Goal: Information Seeking & Learning: Learn about a topic

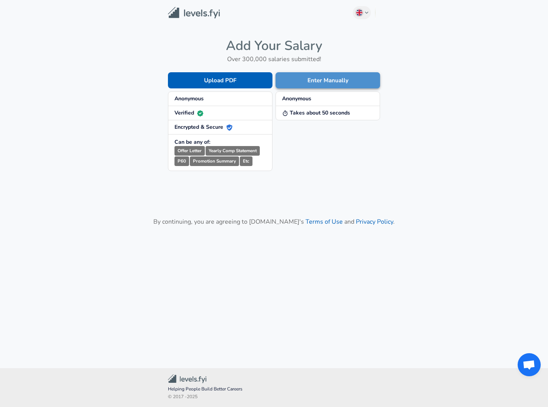
click at [307, 77] on button "Enter Manually" at bounding box center [328, 80] width 105 height 16
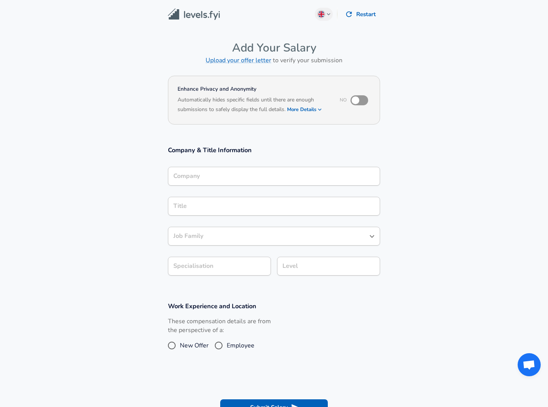
scroll to position [8, 0]
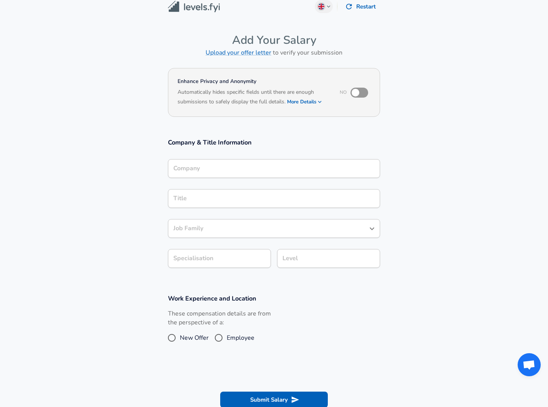
click at [263, 178] on div "Company" at bounding box center [274, 168] width 212 height 19
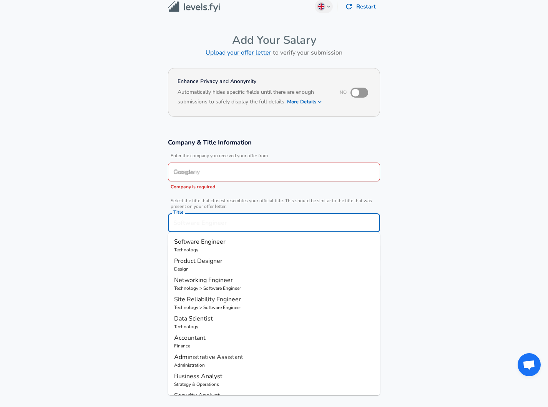
scroll to position [23, 0]
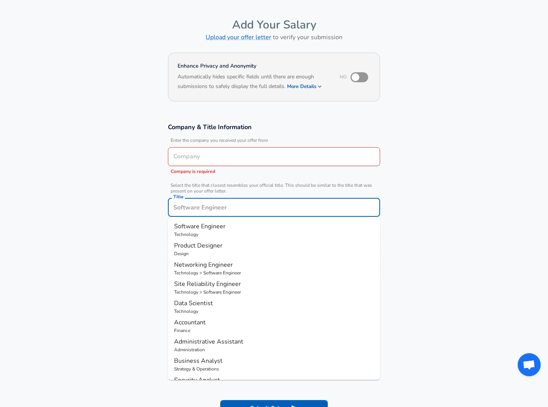
click at [251, 199] on div "Title" at bounding box center [274, 207] width 212 height 19
click at [227, 311] on ul "Product Manager Technology Project Manager Technology Program Manager Technolog…" at bounding box center [274, 298] width 212 height 163
click at [227, 311] on p "Design" at bounding box center [274, 311] width 200 height 7
type input "Product Designer"
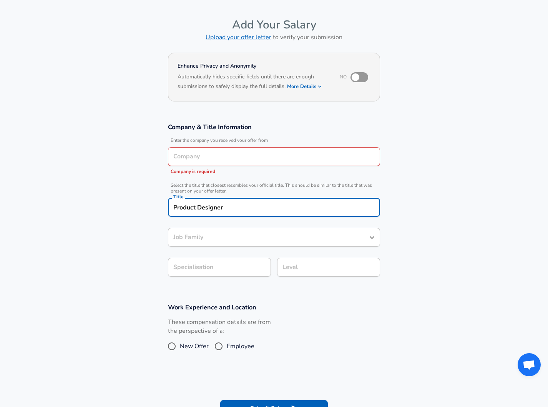
type input "Product Designer"
click at [144, 281] on section "Company & Title Information Enter the company you received your offer from Comp…" at bounding box center [274, 204] width 548 height 180
click at [218, 278] on div "Select Specialisation ​ Select Specialisation" at bounding box center [219, 268] width 103 height 21
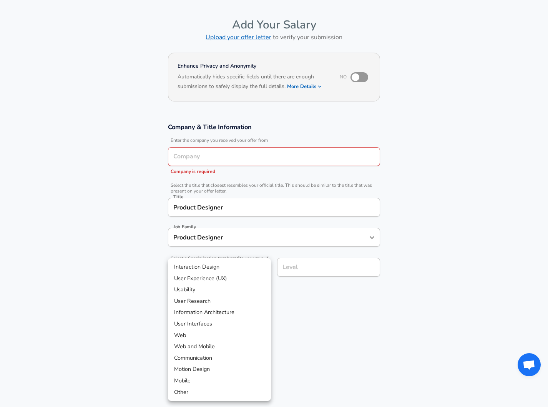
scroll to position [46, 0]
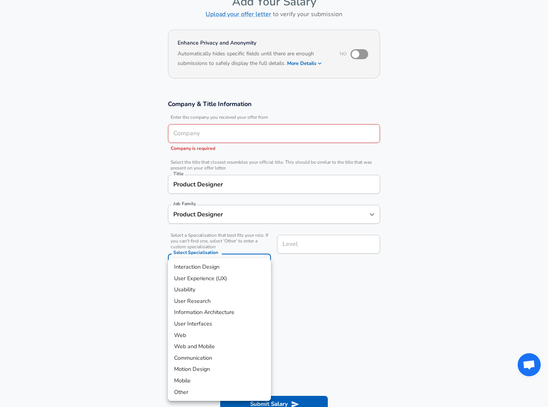
click at [218, 272] on body "We value your privacy We use cookies to enhance your browsing experience, serve…" at bounding box center [274, 157] width 548 height 407
click at [218, 279] on li "User Experience (UX)" at bounding box center [219, 279] width 103 height 12
type input "User Experience (UX)"
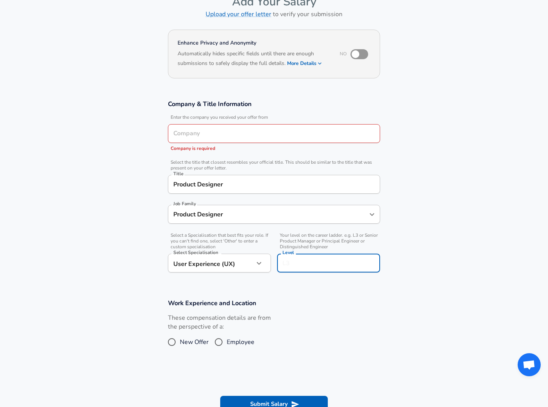
scroll to position [62, 0]
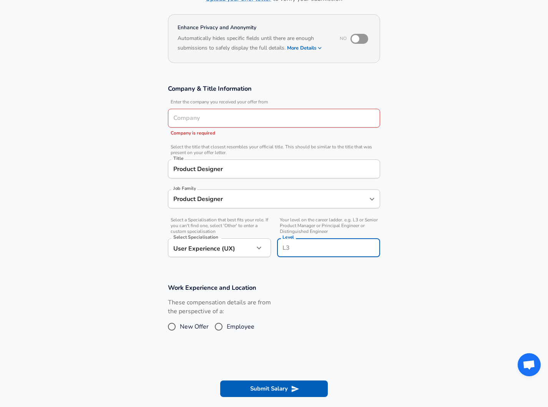
click at [295, 249] on input "Level" at bounding box center [329, 248] width 96 height 12
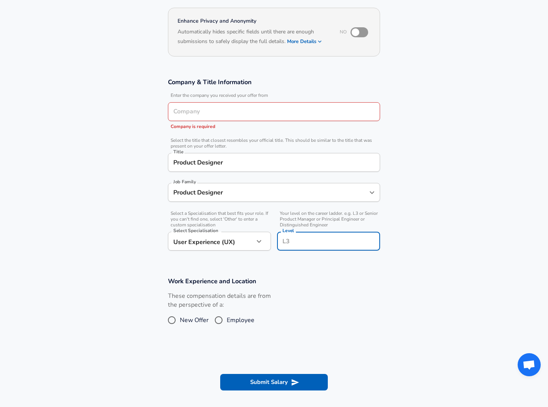
scroll to position [69, 0]
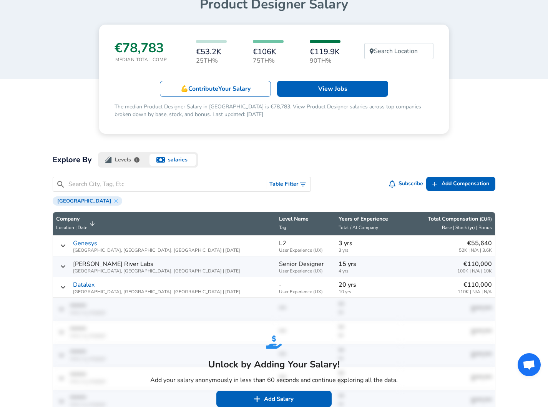
scroll to position [82, 0]
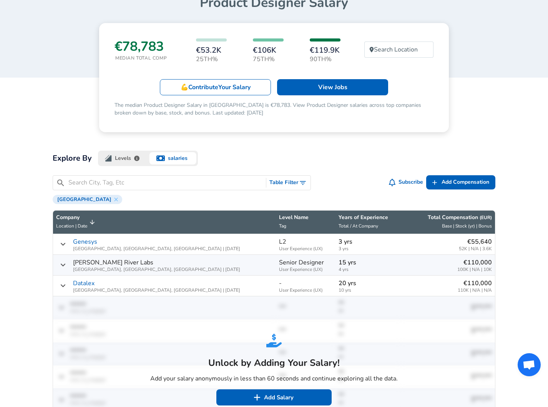
click at [136, 151] on button "Levels" at bounding box center [123, 158] width 50 height 15
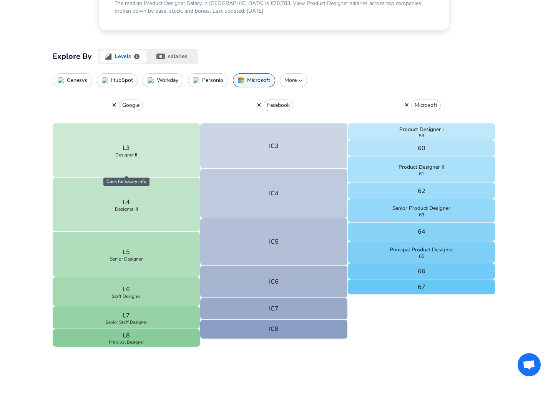
scroll to position [186, 0]
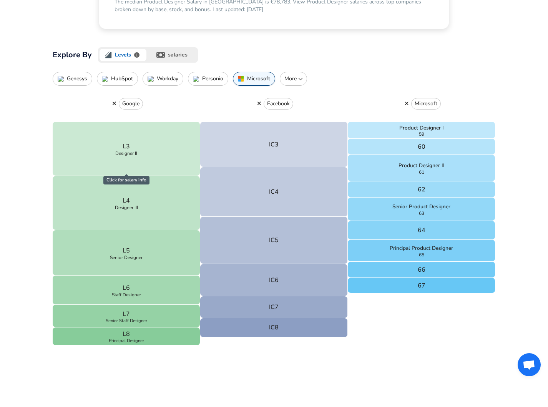
click at [216, 365] on div "Facebook IC3 IC4 IC5 IC6 IC7 IC8" at bounding box center [274, 228] width 148 height 284
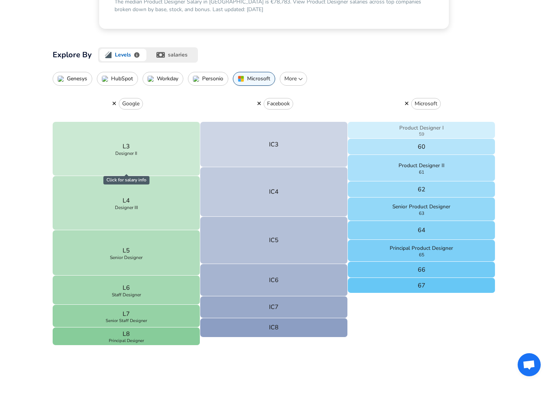
click at [425, 125] on p "Product Designer I" at bounding box center [421, 128] width 45 height 8
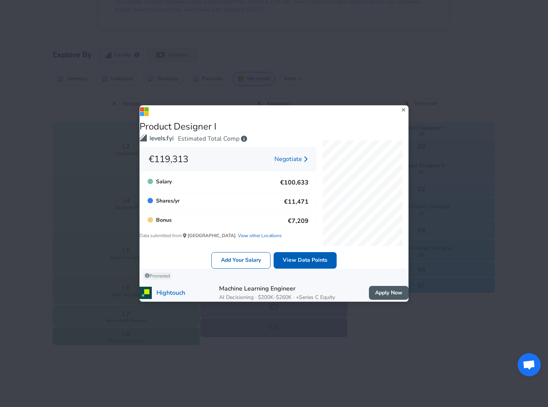
click at [489, 219] on div "Product Designer I Estimated Total Comp €119,313 Negotiate Salary €100,633 Shar…" at bounding box center [274, 203] width 548 height 407
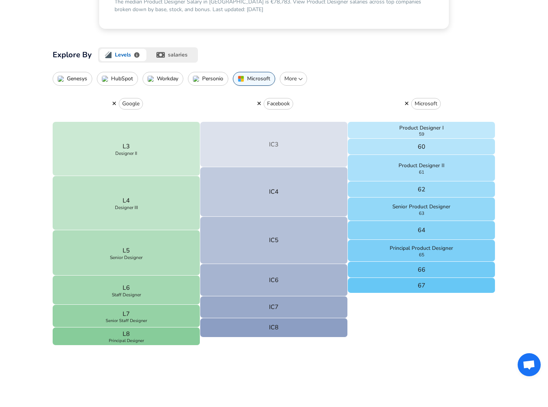
click at [304, 129] on button "IC3" at bounding box center [274, 144] width 148 height 45
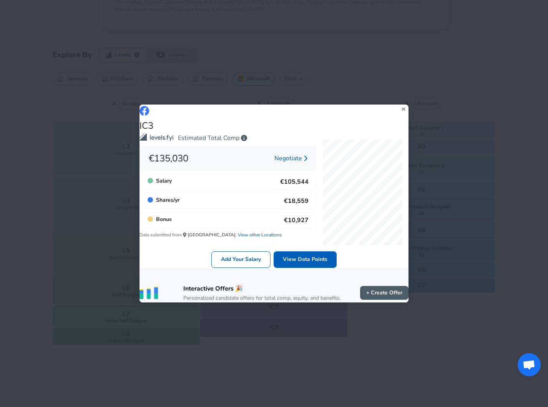
click at [458, 141] on div "IC3 Estimated Total Comp €135,030 Negotiate Salary €105,544 Shares / yr €18,559…" at bounding box center [274, 203] width 548 height 407
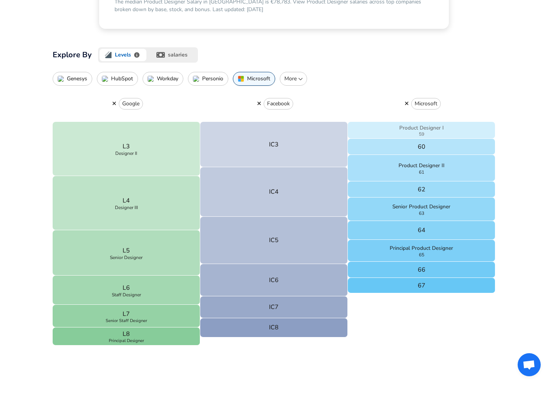
click at [399, 128] on button "Product Designer I 59" at bounding box center [422, 130] width 148 height 17
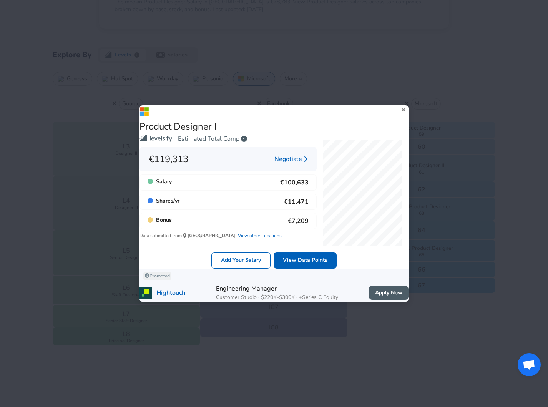
click at [488, 152] on div "Product Designer I Estimated Total Comp €119,313 Negotiate Salary €100,633 Shar…" at bounding box center [274, 203] width 548 height 407
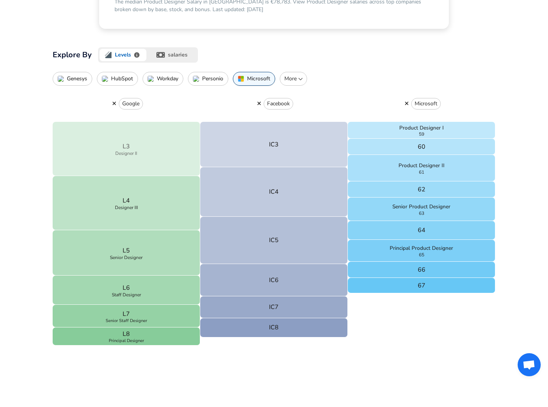
click at [154, 135] on button "L3 Designer II" at bounding box center [127, 149] width 148 height 54
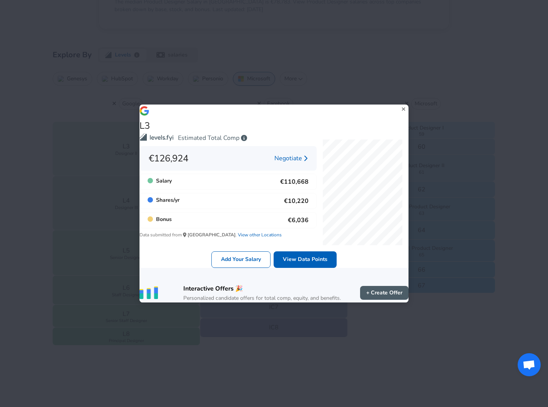
click at [470, 148] on div "L3 Estimated Total Comp €126,924 Negotiate Salary €110,668 Shares / yr €10,220 …" at bounding box center [274, 203] width 548 height 407
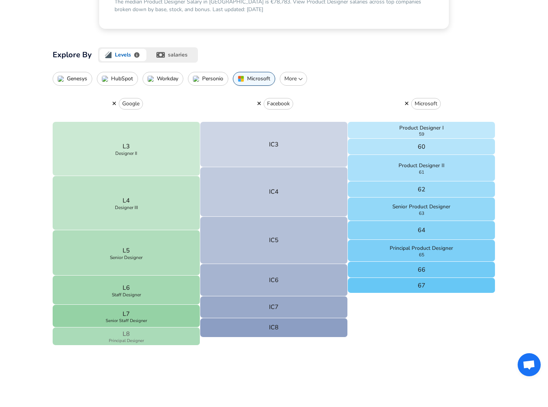
click at [150, 334] on button "L8 Principal Designer" at bounding box center [127, 336] width 148 height 18
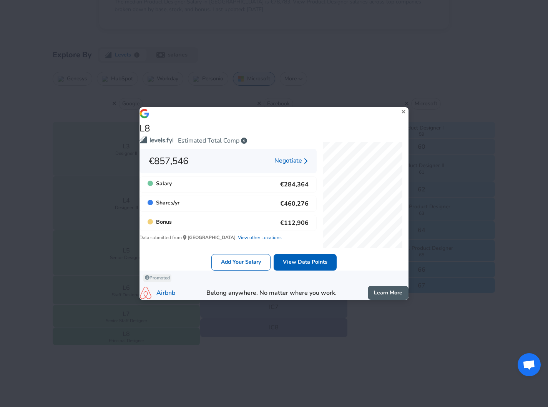
click at [198, 358] on div "L8 Estimated Total Comp €857,546 Negotiate Salary €284,364 Shares / yr €460,276…" at bounding box center [274, 203] width 548 height 407
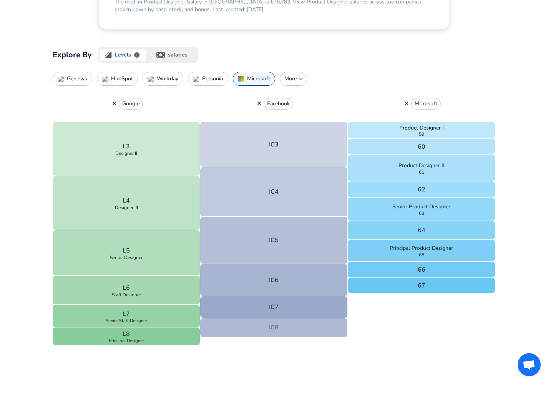
click at [258, 332] on button "IC8" at bounding box center [274, 327] width 148 height 19
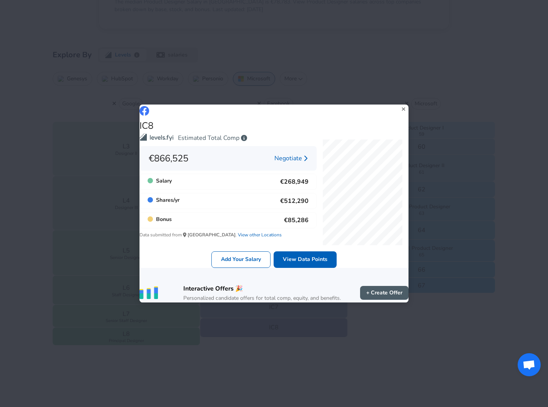
click at [375, 358] on div "IC8 Estimated Total Comp €866,525 Negotiate Salary €268,949 Shares / yr €512,29…" at bounding box center [274, 203] width 548 height 407
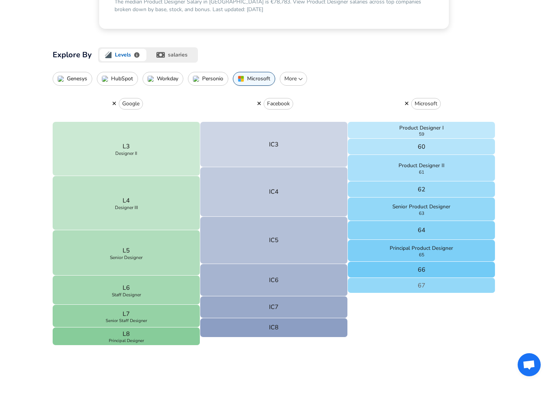
click at [393, 293] on button "67" at bounding box center [422, 285] width 148 height 15
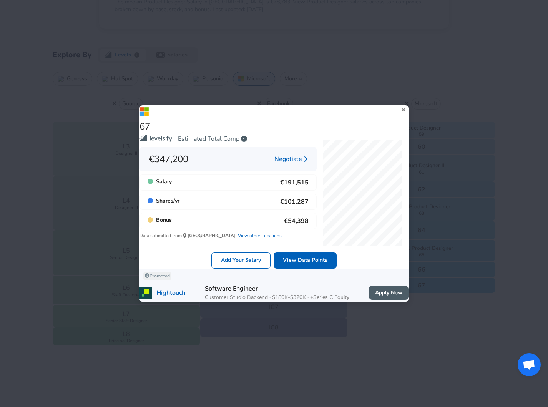
click at [188, 382] on div "67 Estimated Total Comp €347,200 Negotiate Salary €191,515 Shares / yr €101,287…" at bounding box center [274, 203] width 548 height 407
